Goal: Task Accomplishment & Management: Complete application form

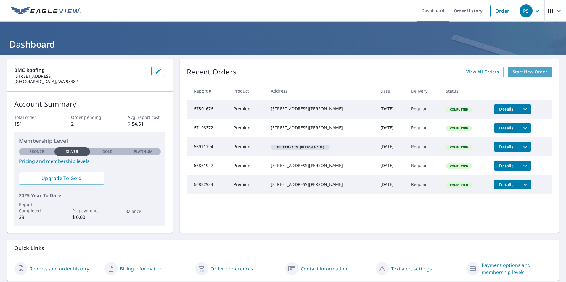
click at [519, 73] on span "Start New Order" at bounding box center [530, 71] width 34 height 7
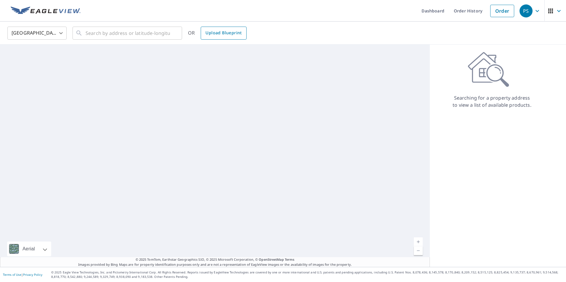
click at [216, 36] on span "Upload Blueprint" at bounding box center [223, 32] width 36 height 7
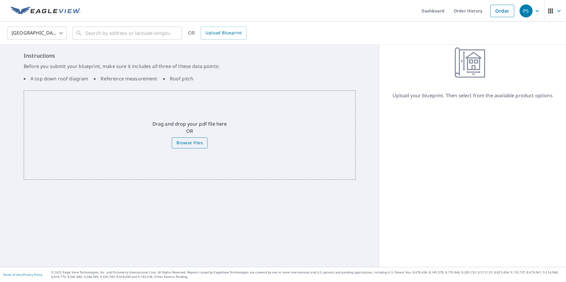
click at [192, 144] on span "Browse Files" at bounding box center [189, 142] width 26 height 7
click at [0, 0] on input "Browse Files" at bounding box center [0, 0] width 0 height 0
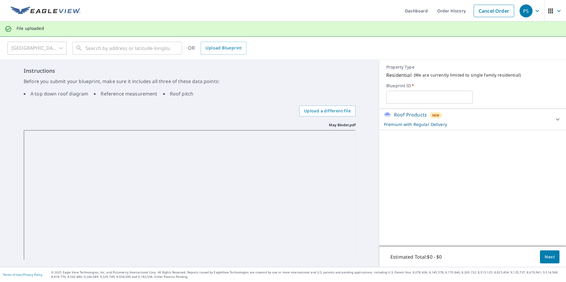
click at [408, 98] on input "text" at bounding box center [429, 97] width 86 height 17
type input "M"
type input "Titan: May"
click at [551, 258] on button "Next" at bounding box center [550, 257] width 20 height 13
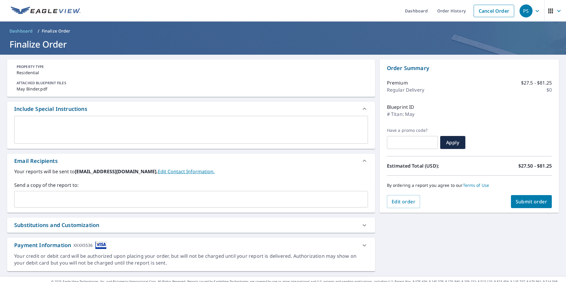
click at [534, 200] on span "Submit order" at bounding box center [532, 202] width 32 height 7
